Goal: Go to known website: Access a specific website the user already knows

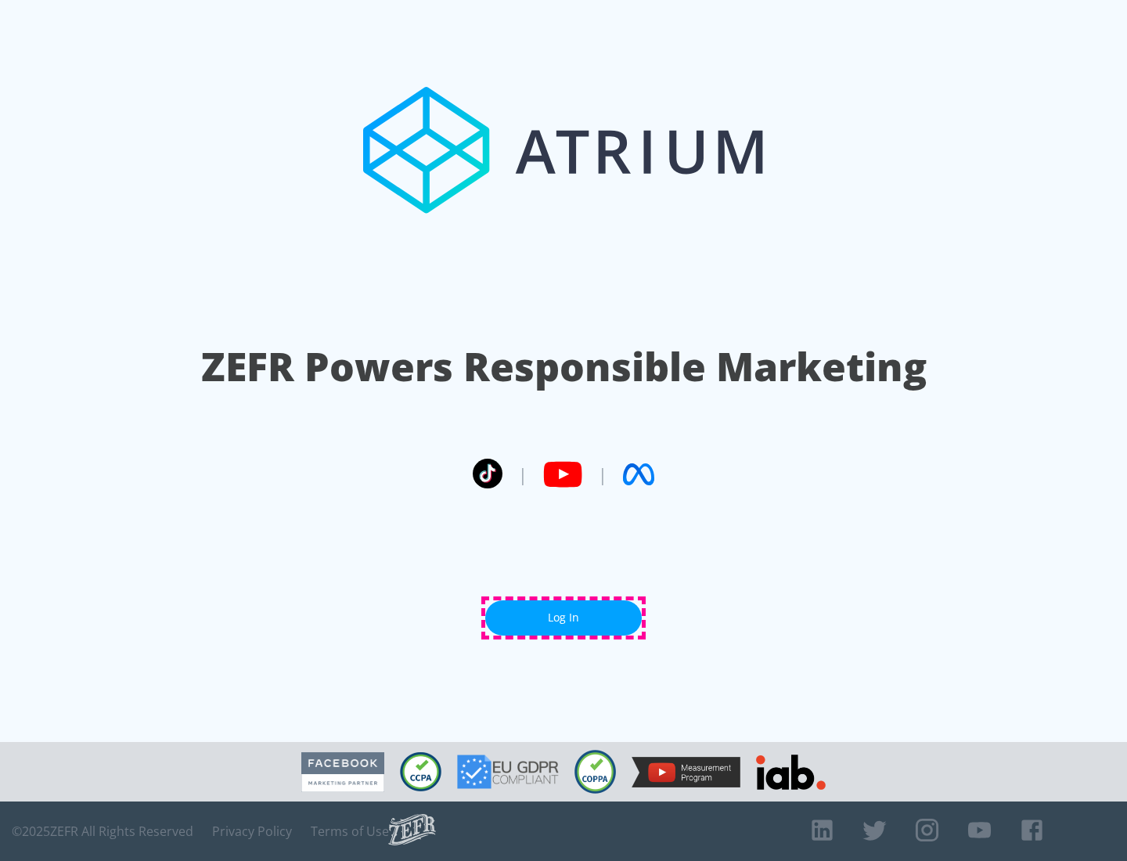
click at [563, 617] on link "Log In" at bounding box center [563, 617] width 157 height 35
